Goal: Information Seeking & Learning: Learn about a topic

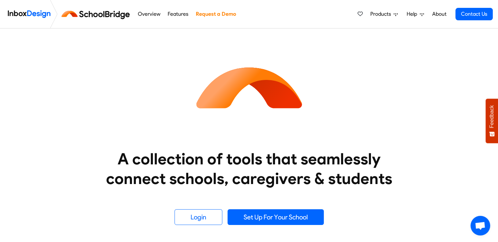
click at [383, 15] on span "Products" at bounding box center [381, 14] width 23 height 8
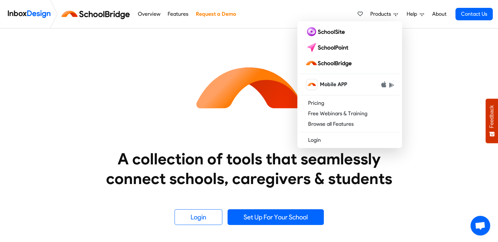
click at [413, 13] on span "Help" at bounding box center [413, 14] width 13 height 8
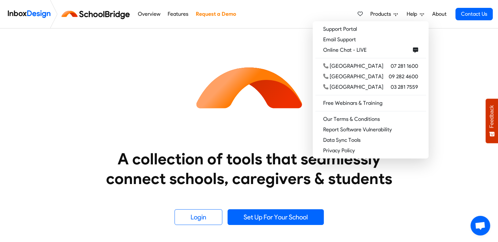
click at [178, 12] on link "Features" at bounding box center [178, 14] width 24 height 13
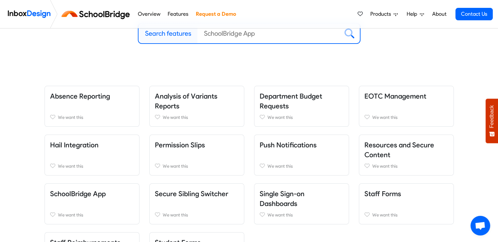
scroll to position [33, 0]
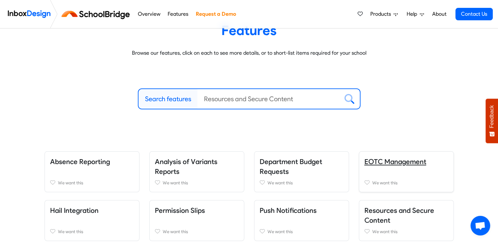
click at [396, 160] on link "EOTC Management" at bounding box center [395, 161] width 62 height 8
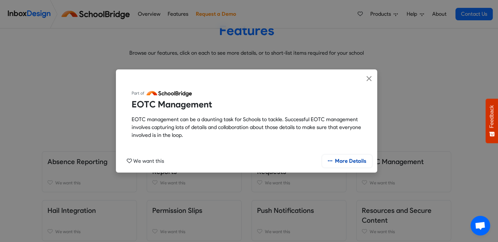
click at [341, 161] on link "More Details" at bounding box center [347, 161] width 50 height 12
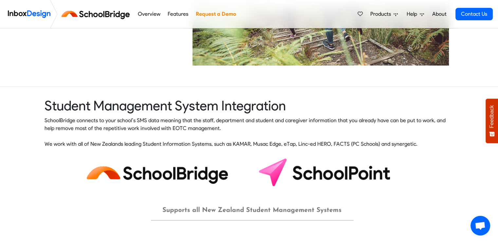
scroll to position [491, 0]
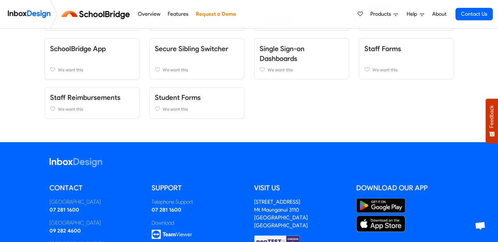
scroll to position [262, 0]
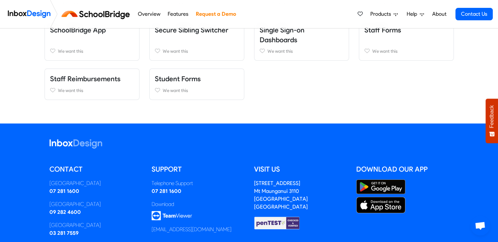
click at [440, 12] on link "About" at bounding box center [439, 14] width 18 height 13
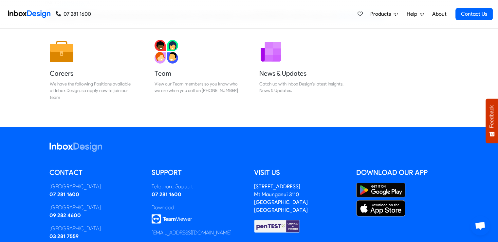
scroll to position [98, 0]
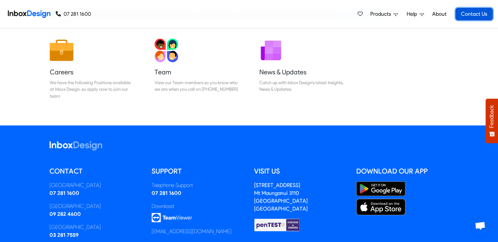
click at [479, 12] on link "Contact Us" at bounding box center [473, 14] width 37 height 12
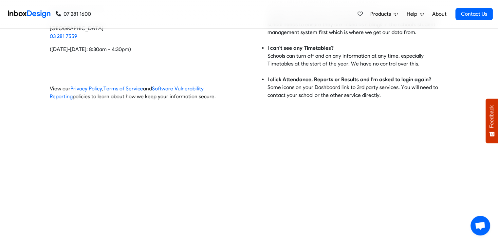
scroll to position [65, 0]
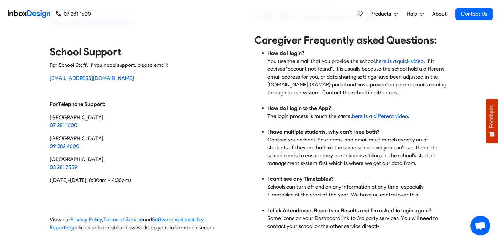
click at [209, 151] on div "School Staff For Sales Enquires only, please email: sales@inboxdesign.co.nz Sch…" at bounding box center [149, 112] width 199 height 247
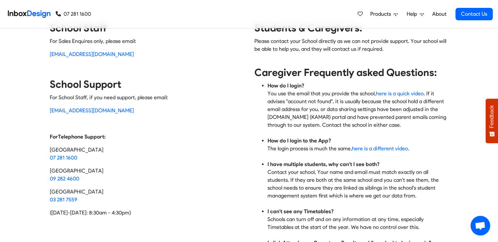
scroll to position [0, 0]
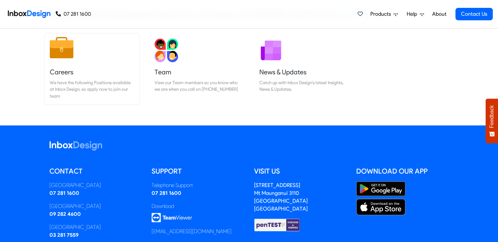
scroll to position [98, 0]
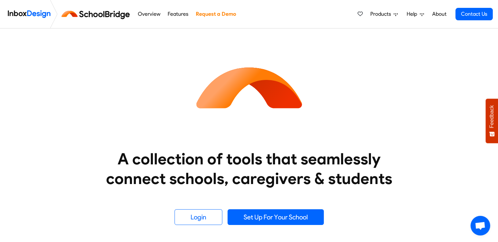
click at [375, 13] on span "Products" at bounding box center [381, 14] width 23 height 8
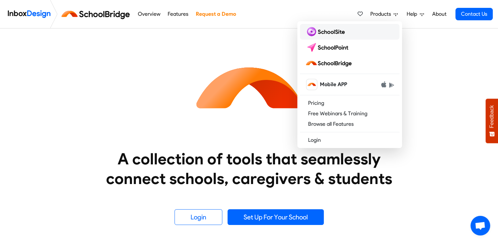
click at [335, 32] on img at bounding box center [326, 32] width 42 height 10
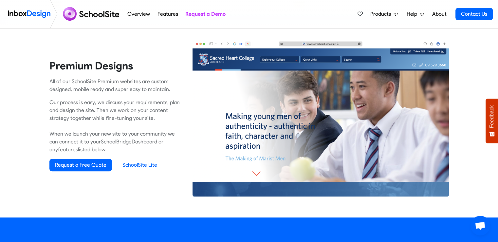
scroll to position [426, 0]
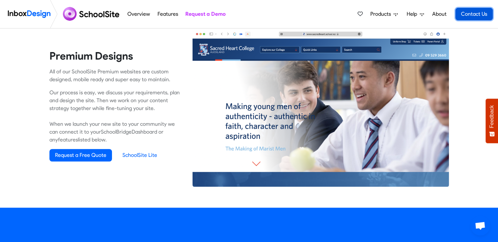
click at [465, 13] on link "Contact Us" at bounding box center [473, 14] width 37 height 12
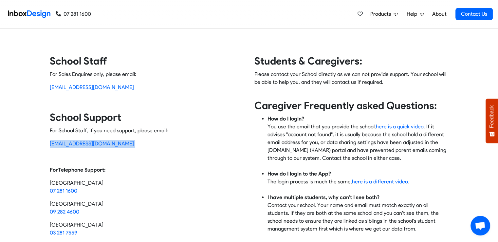
drag, startPoint x: 118, startPoint y: 143, endPoint x: 44, endPoint y: 142, distance: 74.6
click at [44, 142] on div "Contact Inbox Design School Staff For Sales Enquires only, please email: [EMAIL…" at bounding box center [249, 178] width 419 height 247
copy p "[EMAIL_ADDRESS][DOMAIN_NAME]"
click at [379, 13] on span "Products" at bounding box center [381, 14] width 23 height 8
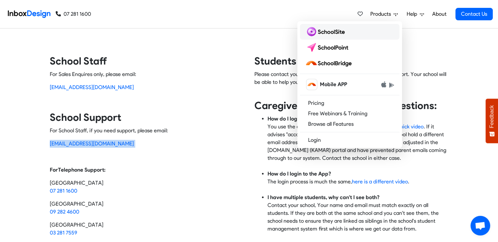
click at [334, 30] on img at bounding box center [326, 32] width 42 height 10
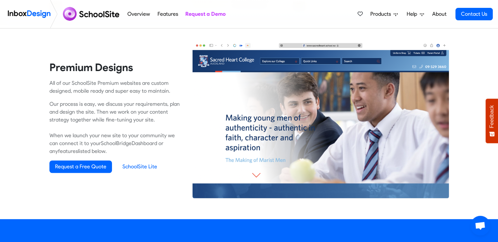
scroll to position [426, 0]
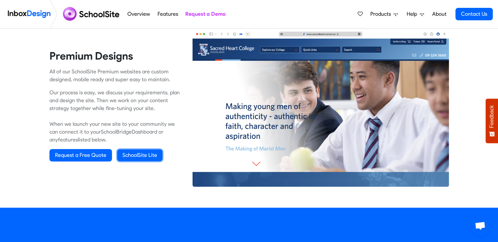
click at [136, 155] on link "SchoolSite Lite" at bounding box center [139, 155] width 45 height 12
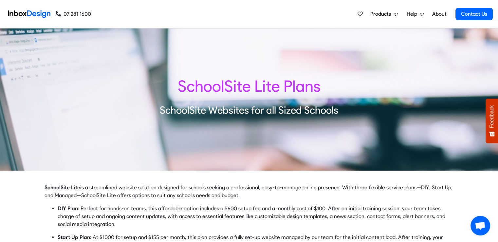
click at [381, 13] on span "Products" at bounding box center [381, 14] width 23 height 8
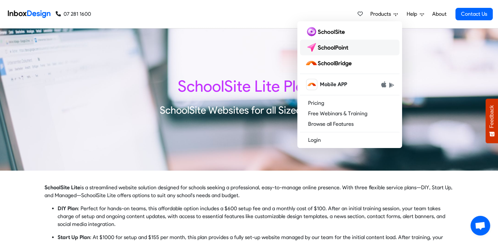
click at [349, 46] on img at bounding box center [328, 47] width 46 height 10
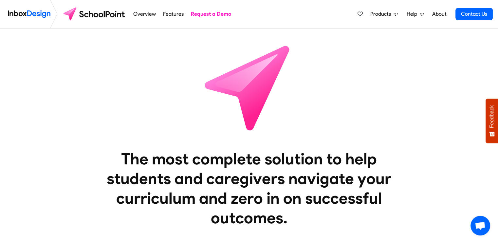
click at [386, 13] on span "Products" at bounding box center [381, 14] width 23 height 8
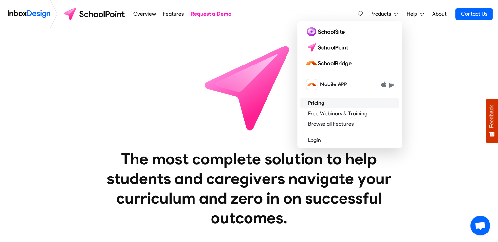
click at [313, 101] on link "Pricing" at bounding box center [350, 103] width 100 height 10
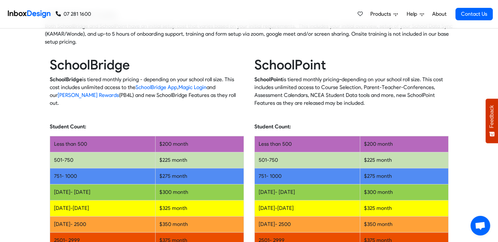
scroll to position [65, 0]
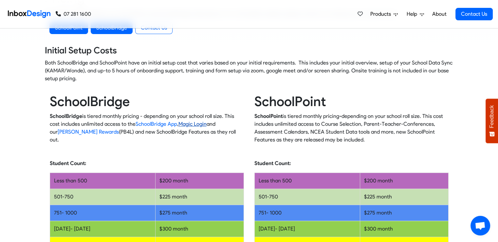
click at [178, 124] on link "Magic Login" at bounding box center [192, 124] width 28 height 6
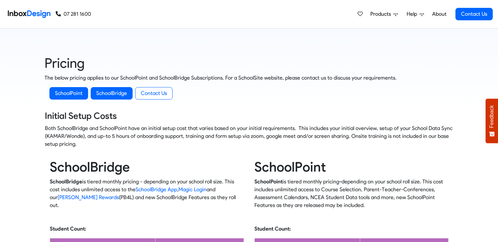
scroll to position [65, 0]
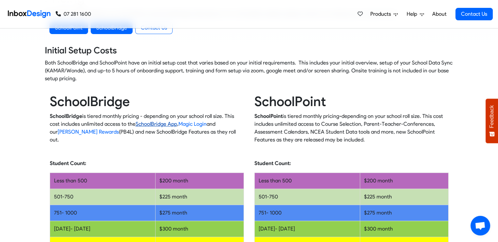
click at [144, 123] on link "SchoolBridge App" at bounding box center [157, 124] width 42 height 6
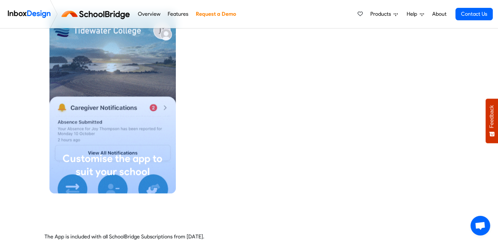
scroll to position [1408, 0]
